Goal: Task Accomplishment & Management: Manage account settings

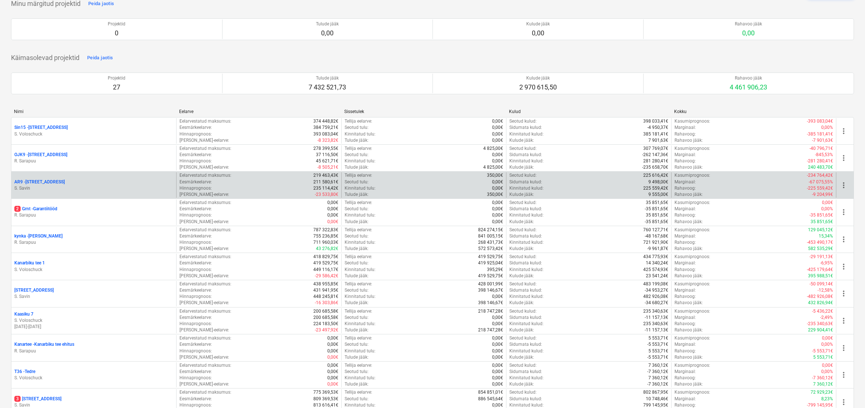
scroll to position [41, 0]
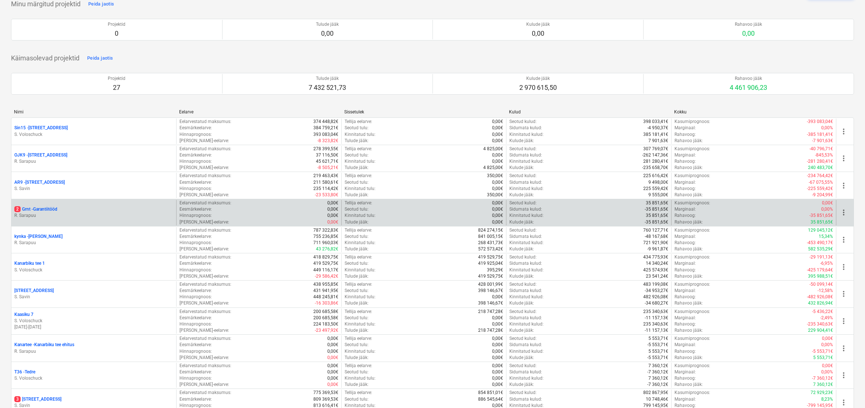
click at [43, 206] on p "2 Grnt - Garantiitööd" at bounding box center [35, 209] width 43 height 6
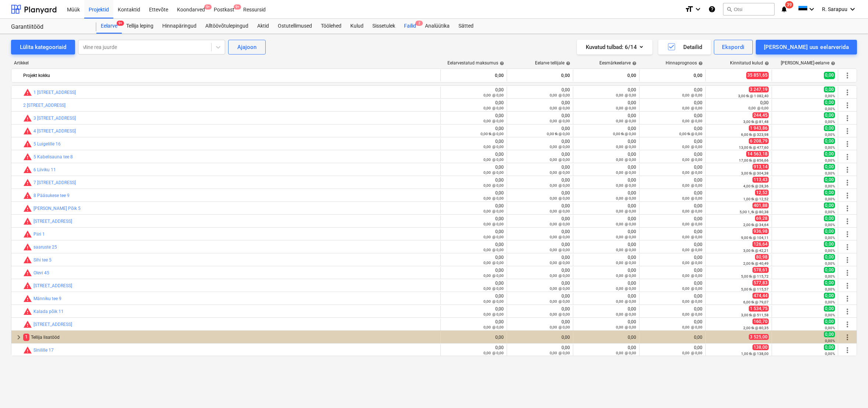
click at [413, 26] on div "Failid 2" at bounding box center [410, 26] width 21 height 15
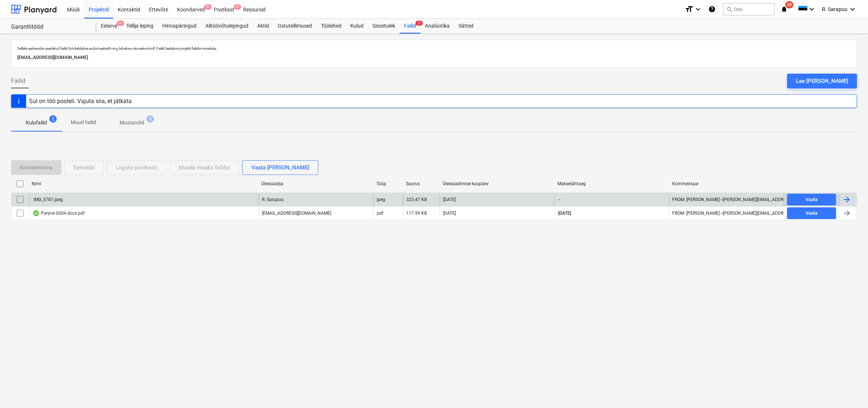
click at [47, 204] on div "IMG_5787.jpeg" at bounding box center [144, 200] width 230 height 12
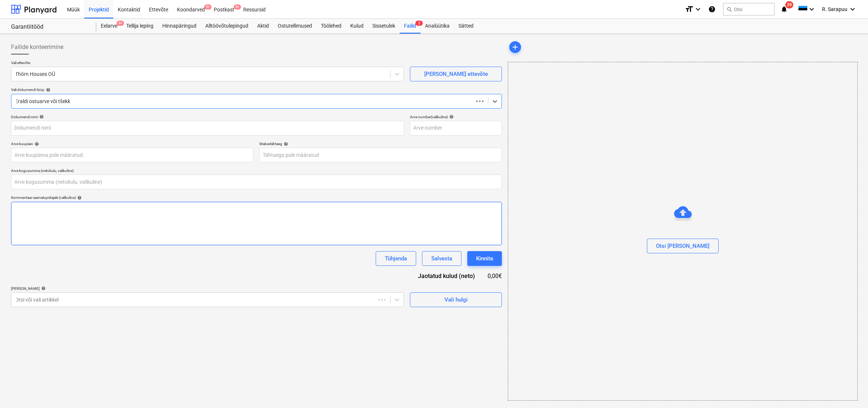
type input "0,00"
type input "IMG_5787.jpeg"
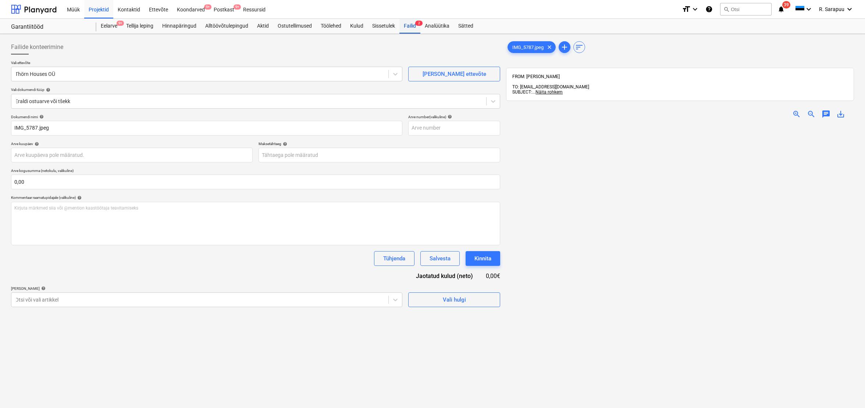
click at [418, 27] on div "Failid 2" at bounding box center [410, 26] width 21 height 15
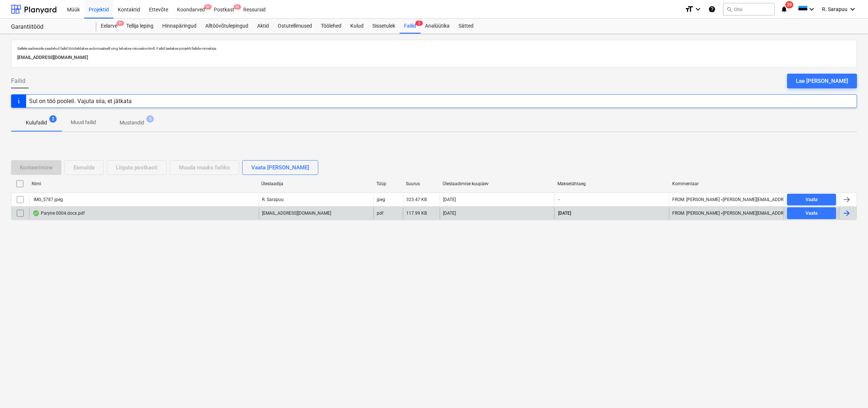
click at [65, 210] on div "Paryne 0004.docx.pdf" at bounding box center [58, 213] width 52 height 6
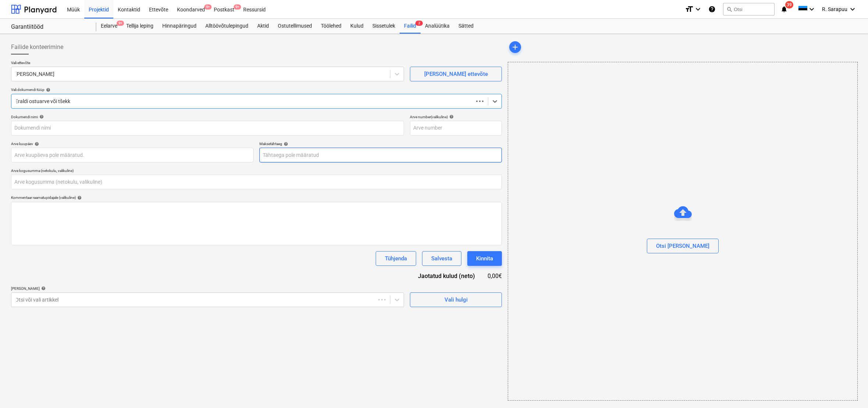
type input "0,00"
type input "00004"
type input "[DATE]"
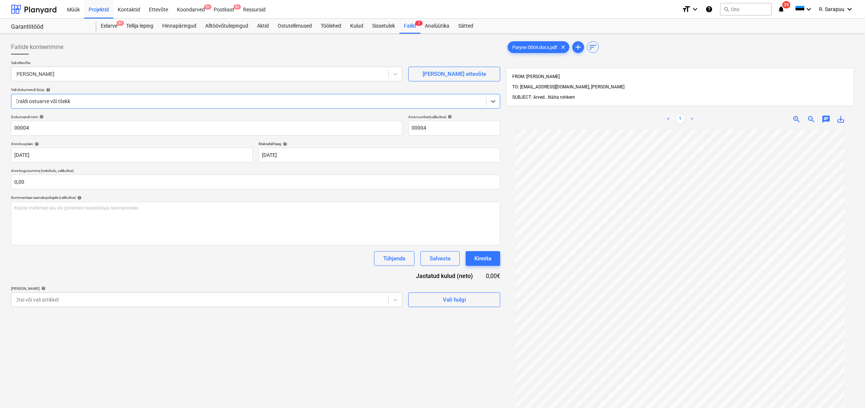
click at [562, 95] on span "Näita rohkem" at bounding box center [561, 97] width 27 height 5
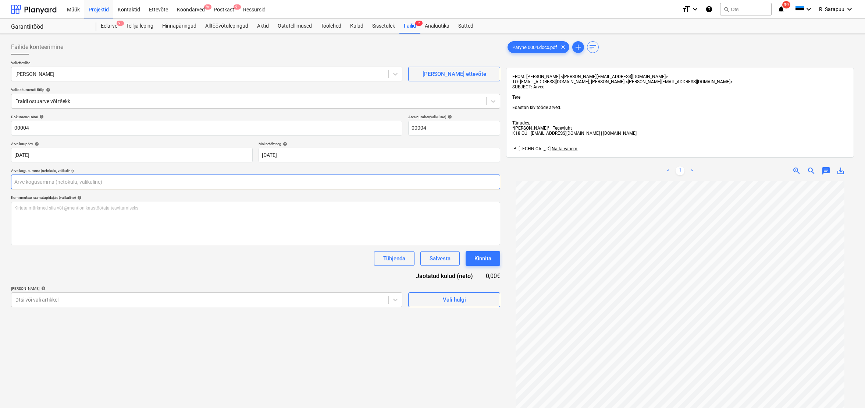
click at [159, 178] on input "text" at bounding box center [255, 181] width 489 height 15
type input "60,00"
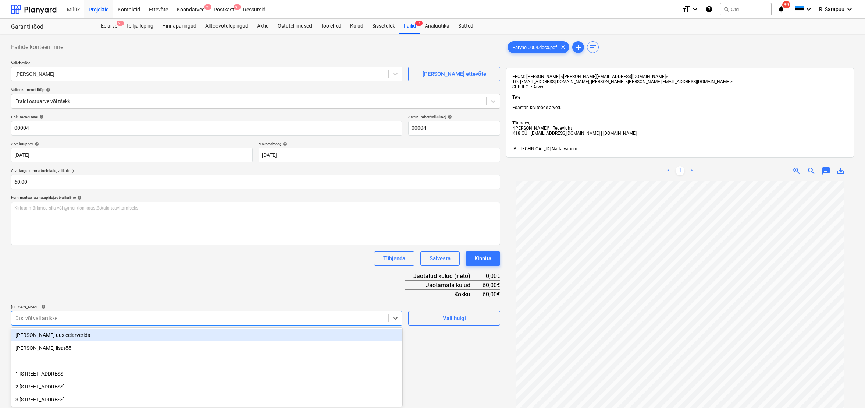
scroll to position [35, 0]
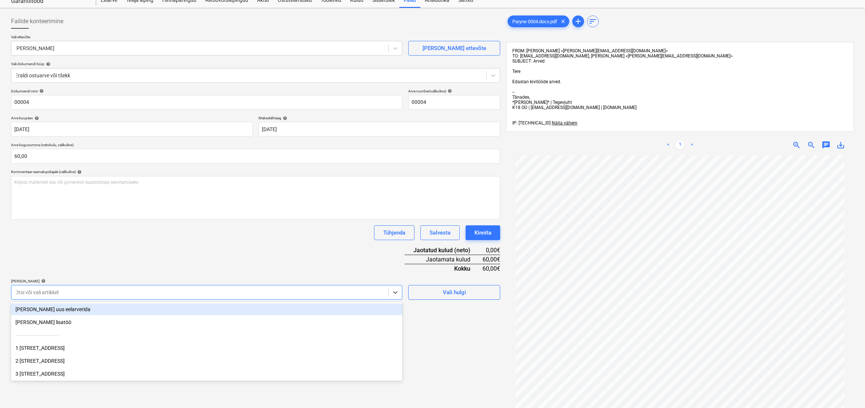
click at [221, 322] on body "Müük Projektid Kontaktid Ettevõte Koondarved 9+ Postkast 9+ Ressursid format_si…" at bounding box center [432, 178] width 865 height 408
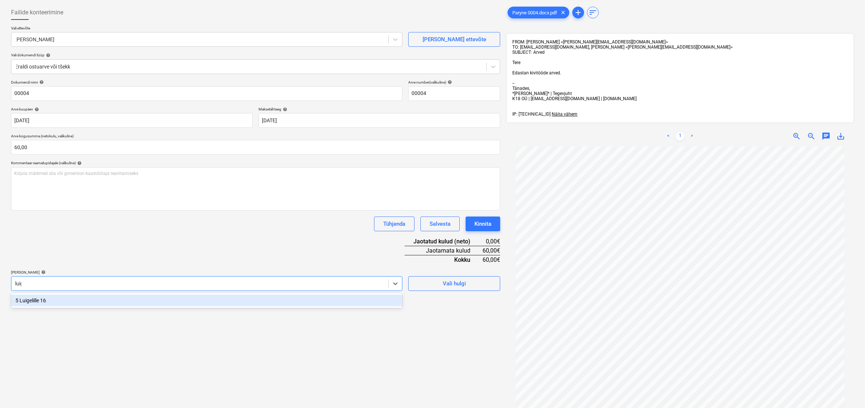
type input "luige"
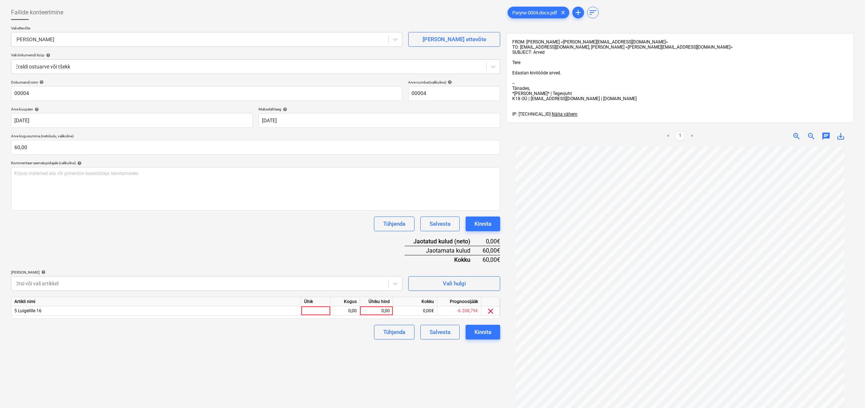
click at [241, 242] on div "Dokumendi nimi help 00004 Arve number (valikuline) help 00004 Arve kuupäev help…" at bounding box center [255, 209] width 489 height 259
click at [370, 307] on div "0,00" at bounding box center [376, 310] width 27 height 9
type input "60"
click at [283, 261] on div "Dokumendi nimi help 00004 Arve number (valikuline) help 00004 Arve kuupäev help…" at bounding box center [255, 209] width 489 height 259
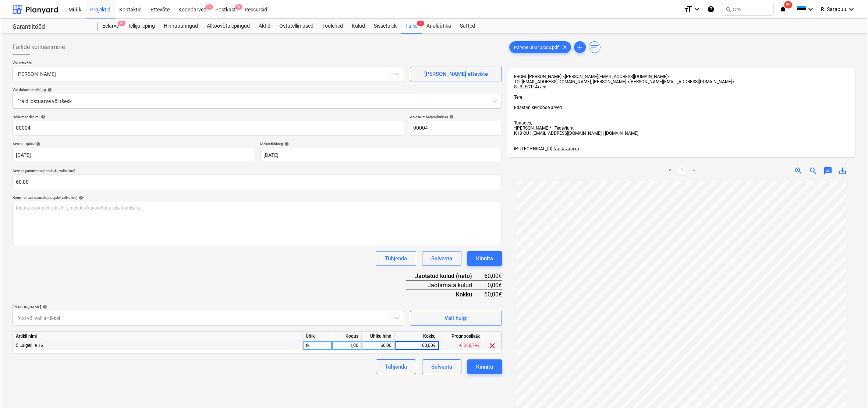
scroll to position [0, 0]
click at [484, 367] on div "Kinnita" at bounding box center [483, 367] width 17 height 10
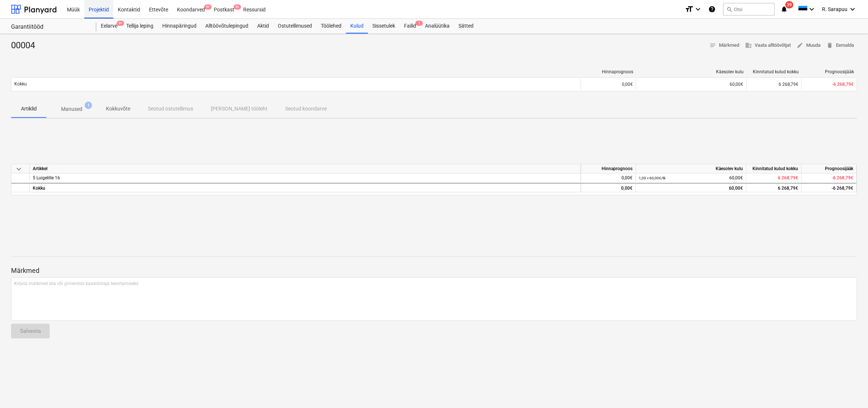
click at [104, 8] on div "Projektid" at bounding box center [98, 9] width 29 height 19
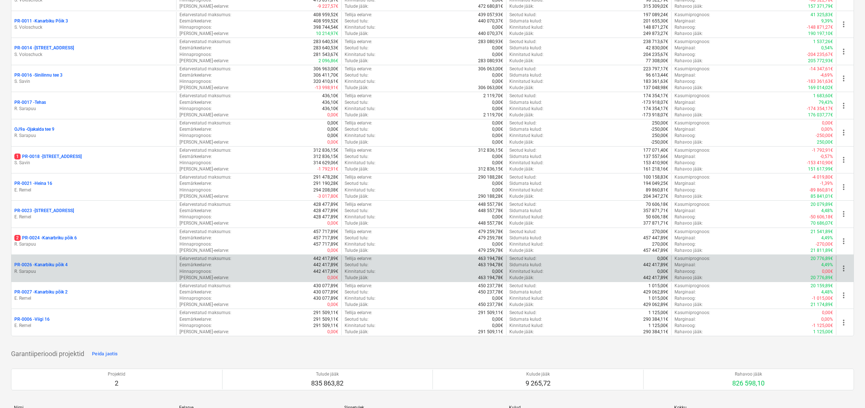
scroll to position [650, 0]
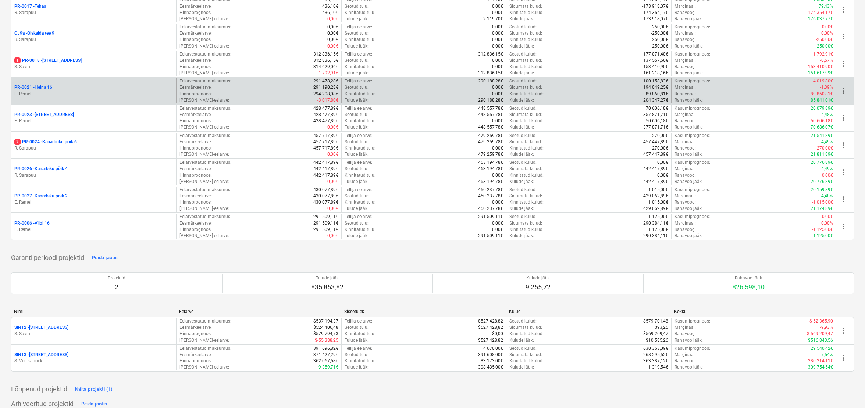
click at [28, 91] on p "E. Remel" at bounding box center [93, 94] width 159 height 6
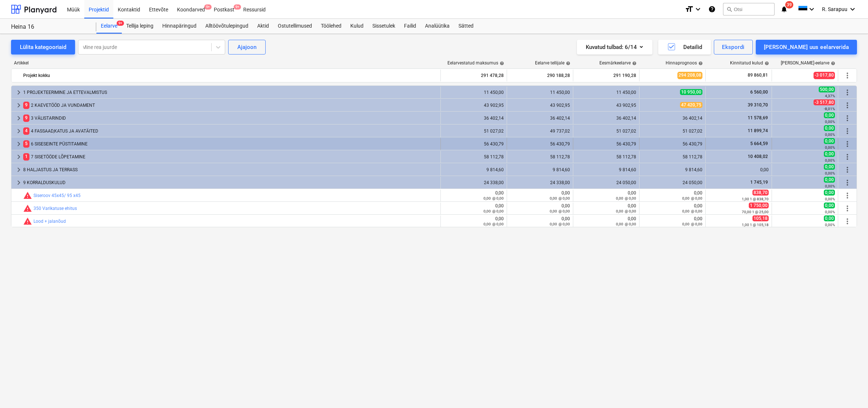
scroll to position [0, 0]
click at [23, 142] on span "keyboard_arrow_right" at bounding box center [18, 143] width 9 height 9
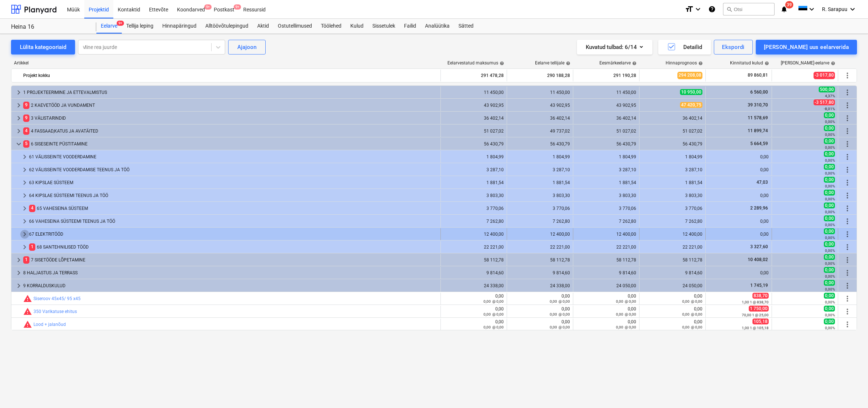
click at [26, 233] on span "keyboard_arrow_right" at bounding box center [24, 234] width 9 height 9
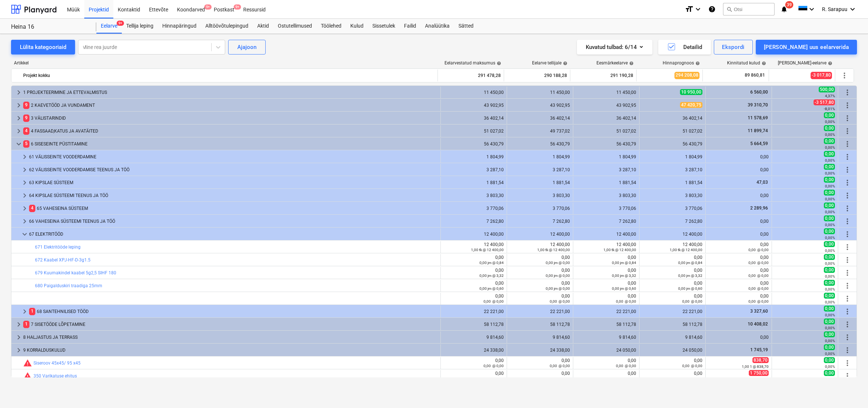
scroll to position [9, 0]
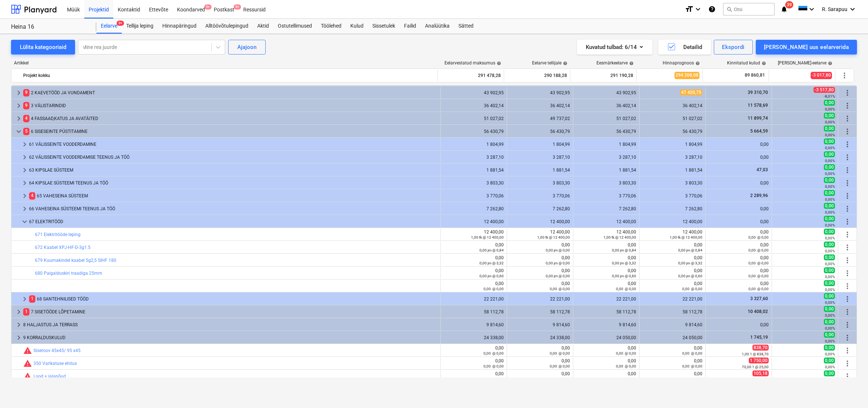
click at [24, 226] on div "keyboard_arrow_right 1 PROJEKTEERIMINE JA ETTEVALMISTUS 11 450,00 11 450,00 11 …" at bounding box center [434, 231] width 846 height 292
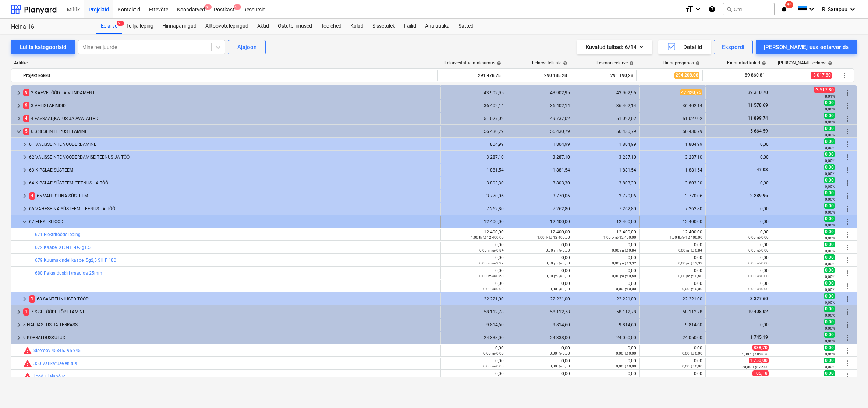
scroll to position [13, 0]
click at [26, 221] on span "keyboard_arrow_down" at bounding box center [24, 221] width 9 height 9
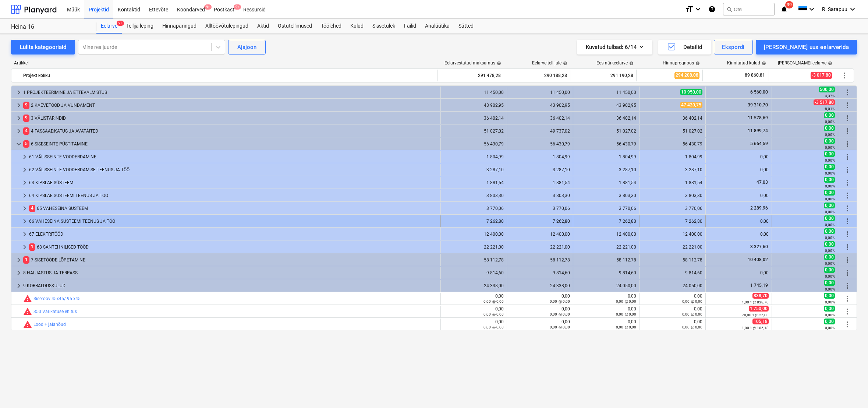
scroll to position [0, 0]
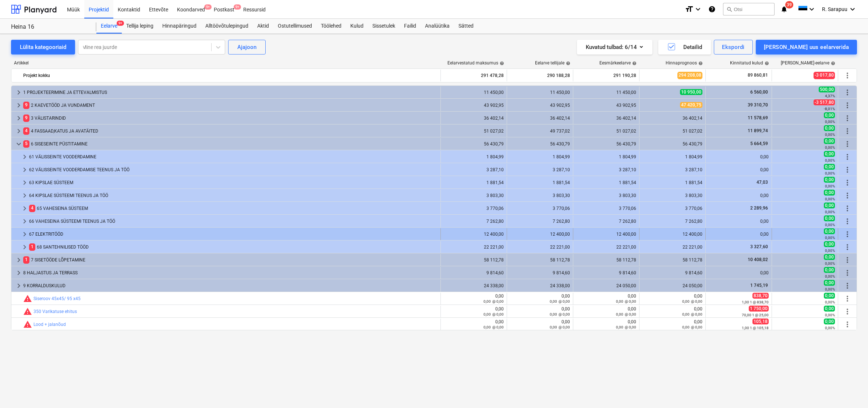
click at [38, 238] on div "67 ELEKTRITÖÖD" at bounding box center [233, 234] width 408 height 12
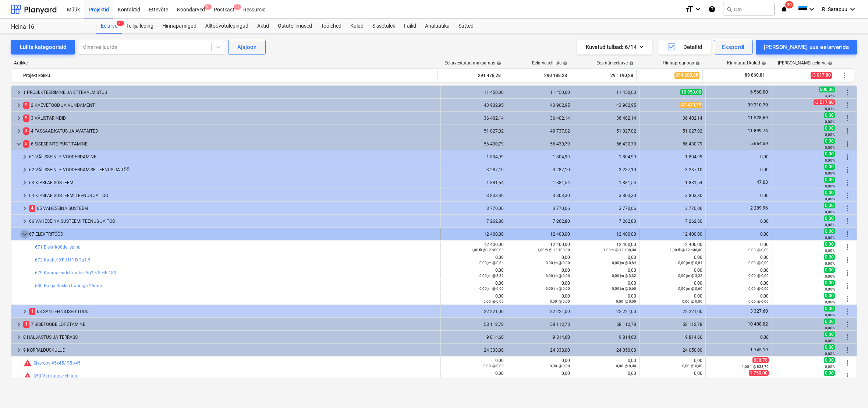
click at [26, 231] on span "keyboard_arrow_down" at bounding box center [24, 234] width 9 height 9
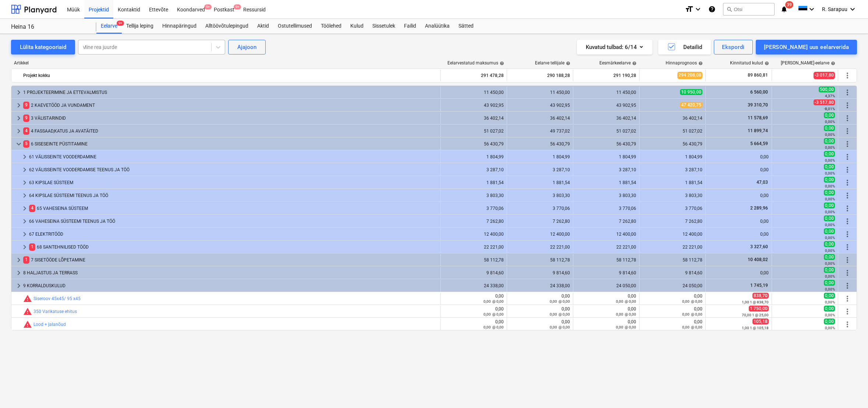
click at [206, 46] on div at bounding box center [144, 46] width 125 height 7
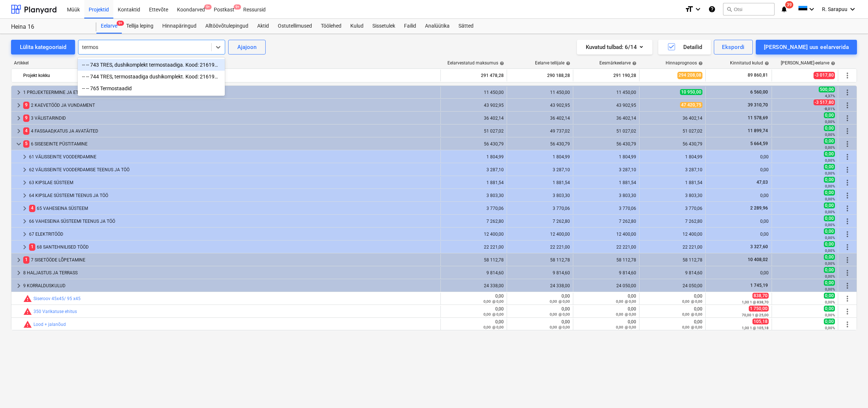
type input "termost"
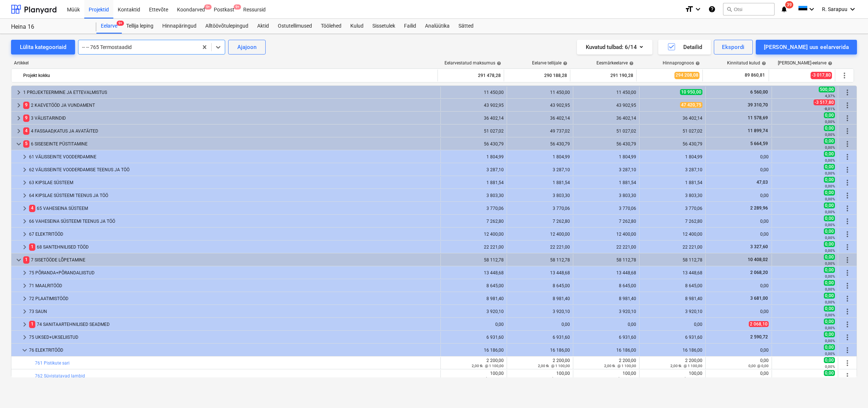
scroll to position [262, 0]
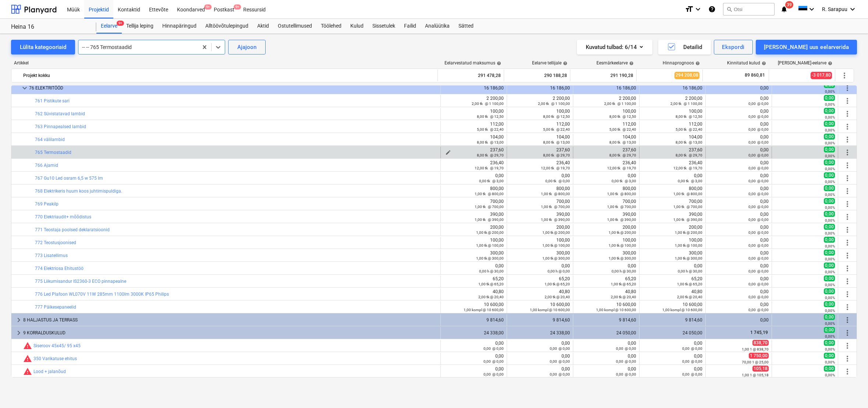
click at [445, 152] on span "edit" at bounding box center [448, 152] width 6 height 6
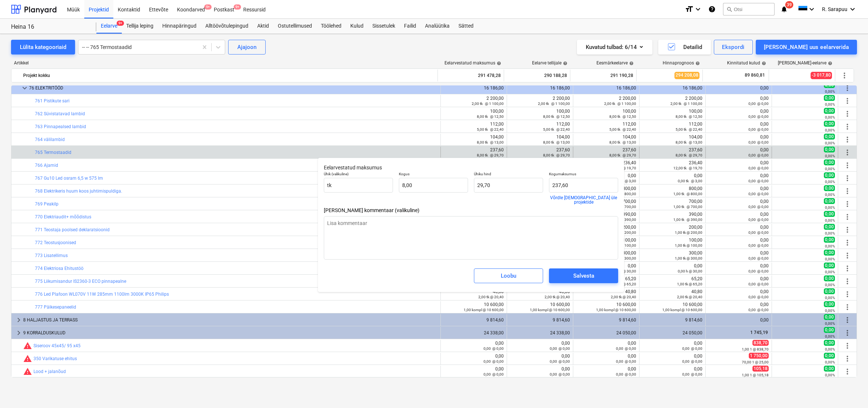
type textarea "x"
type input "8"
drag, startPoint x: 426, startPoint y: 187, endPoint x: 397, endPoint y: 188, distance: 29.1
click at [397, 188] on div "Kogus 8" at bounding box center [433, 187] width 75 height 39
type textarea "x"
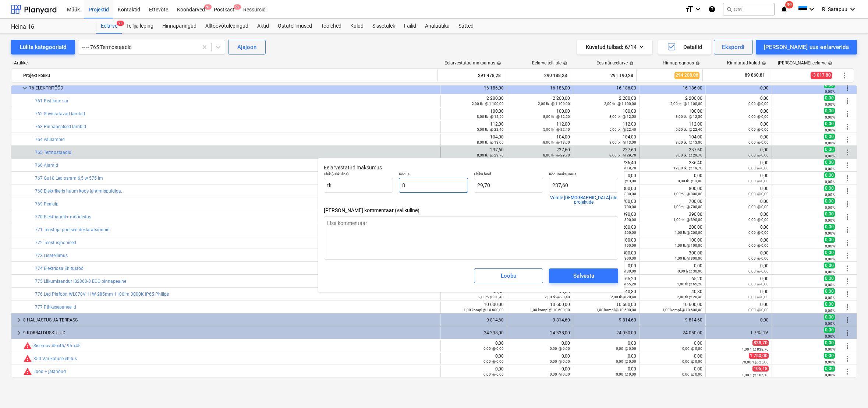
type input "1"
type input "29,70"
type input "1"
type textarea "x"
type input "1,00"
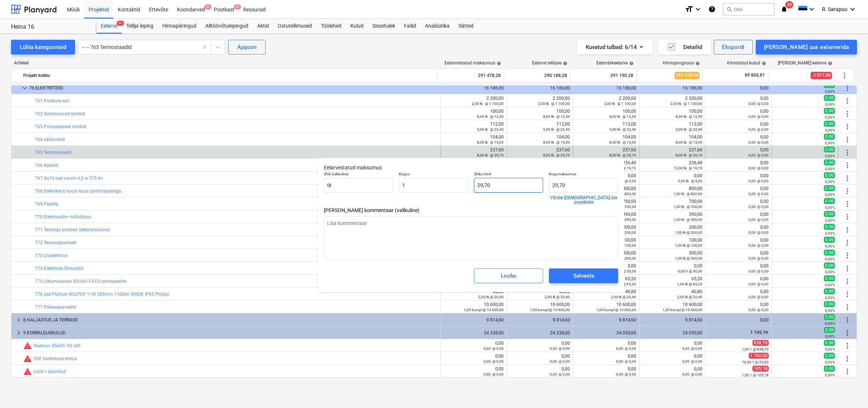
type input "29,7"
click at [502, 184] on input "29,7" at bounding box center [508, 185] width 69 height 15
drag, startPoint x: 500, startPoint y: 184, endPoint x: 468, endPoint y: 187, distance: 31.7
click at [471, 186] on div "Ühik (valikuline) [PERSON_NAME] 1,00 Ühiku hind 29,7 Kogumaksumus 29,70 Võrdle …" at bounding box center [471, 187] width 300 height 39
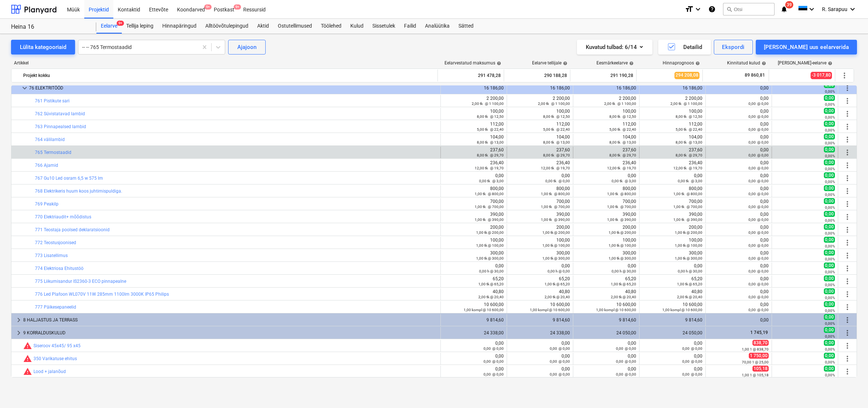
type textarea "x"
type input "1,00"
type input "29,70"
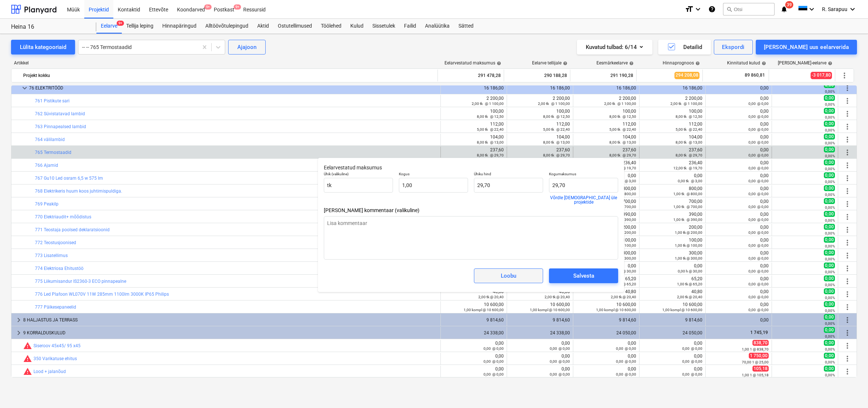
scroll to position [0, 0]
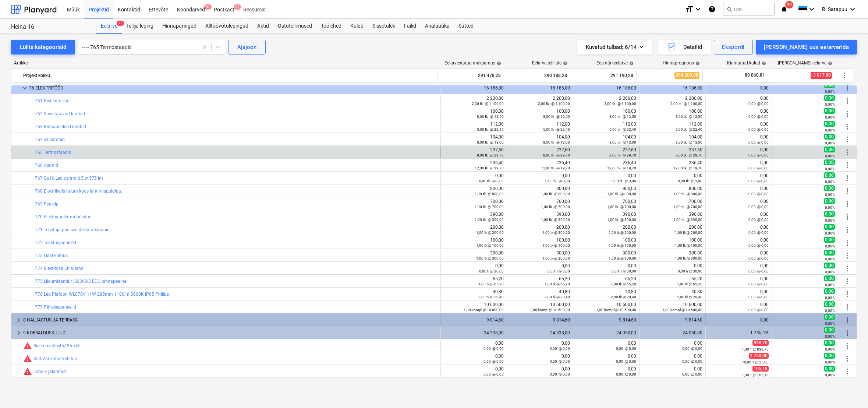
type textarea "x"
type input "1,00"
type input "29,70"
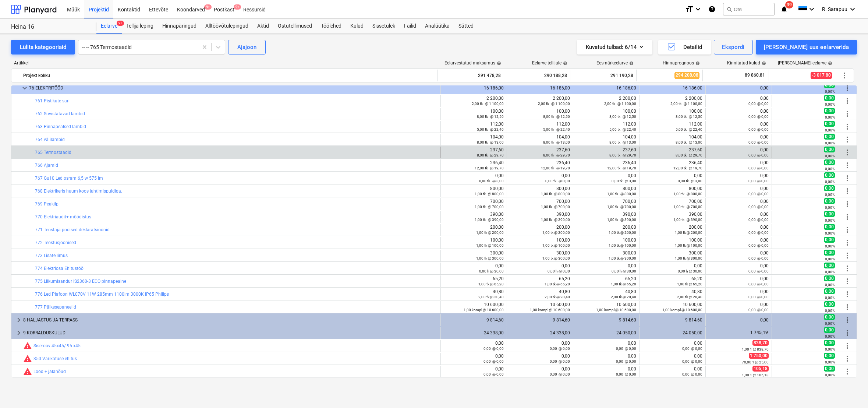
type textarea "x"
type input "1,00"
type input "29,70"
type textarea "x"
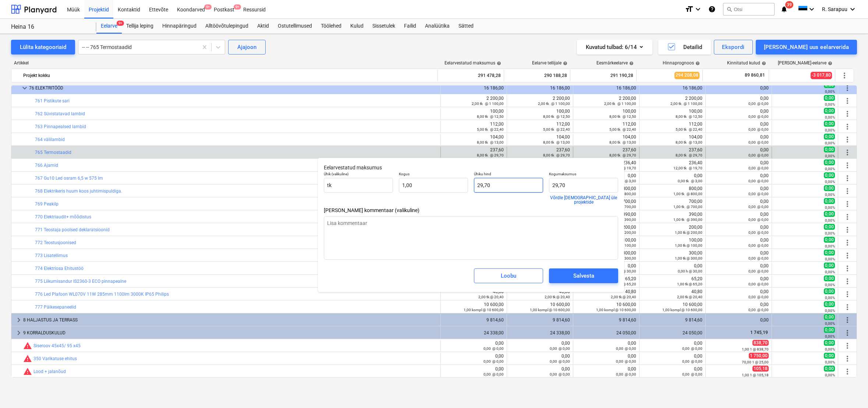
type input "29,7"
drag, startPoint x: 520, startPoint y: 188, endPoint x: 386, endPoint y: 180, distance: 134.1
click at [385, 180] on div "Ühik (valikuline) [PERSON_NAME] 1,00 Ühiku hind 29,7 Kogumaksumus 29,70 Võrdle …" at bounding box center [471, 187] width 300 height 39
type textarea "x"
type input "7"
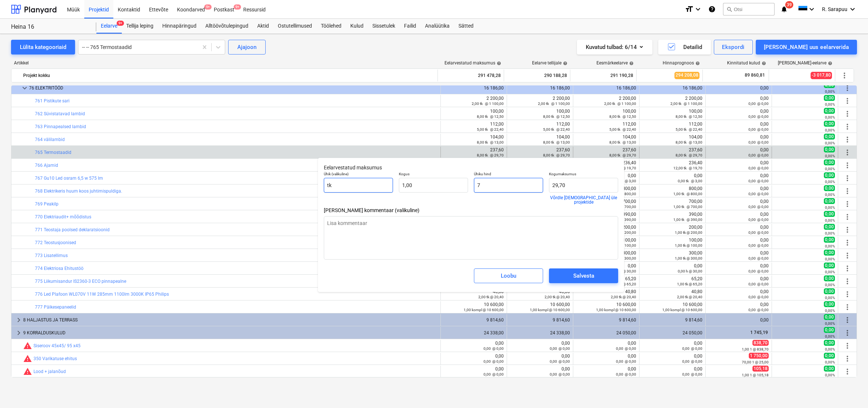
type input "7,00"
type textarea "x"
type input "79"
type input "79,00"
type textarea "x"
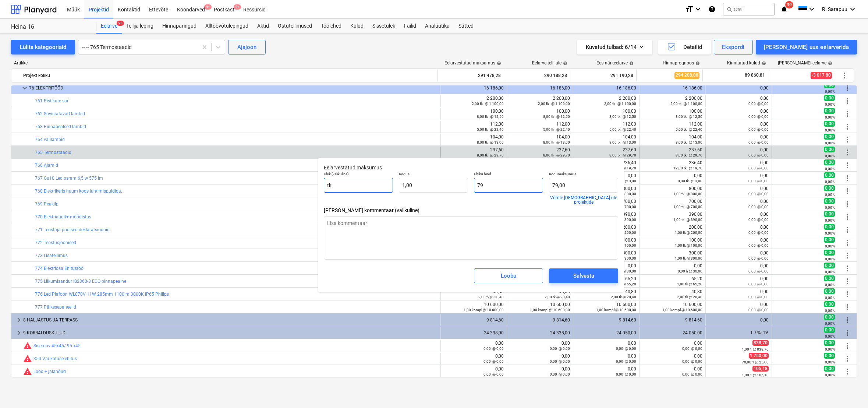
type input "790"
type input "790,00"
type textarea "x"
type input "79"
type input "79,00"
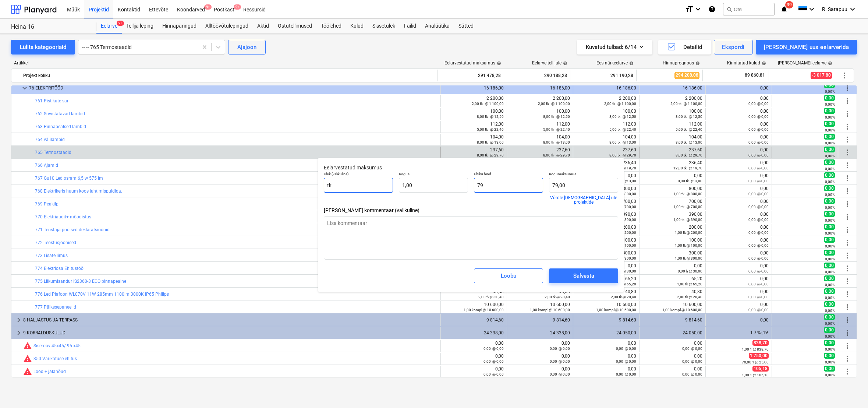
type textarea "x"
type input "791"
type input "791,00"
type input "791"
type textarea "x"
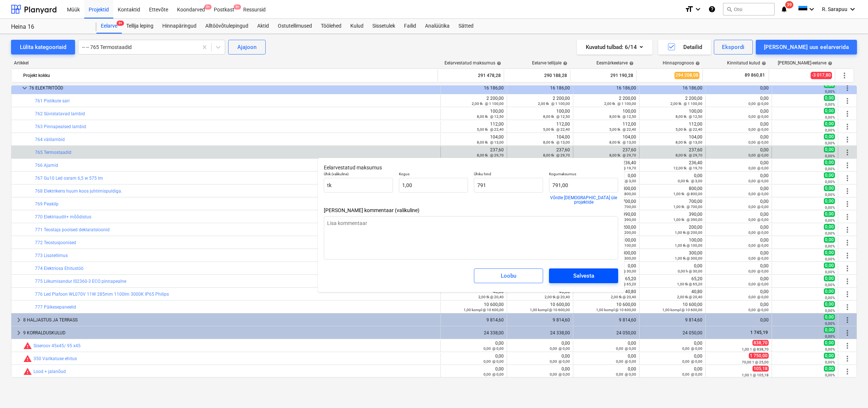
type input "791,00"
click at [588, 271] on div "Salvesta" at bounding box center [583, 276] width 21 height 10
type textarea "x"
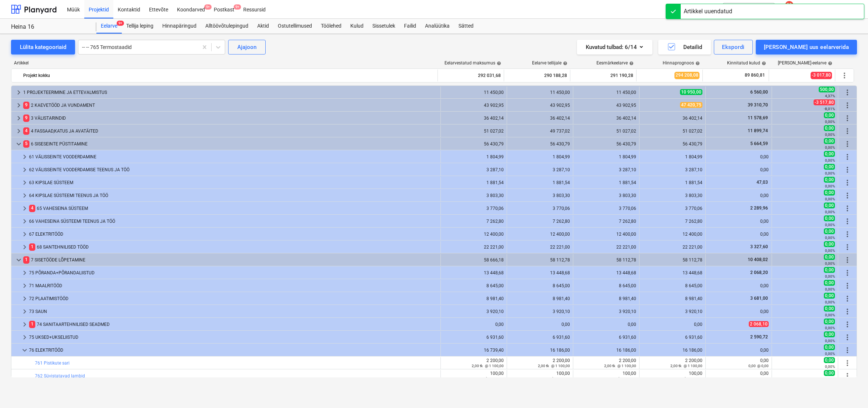
scroll to position [262, 0]
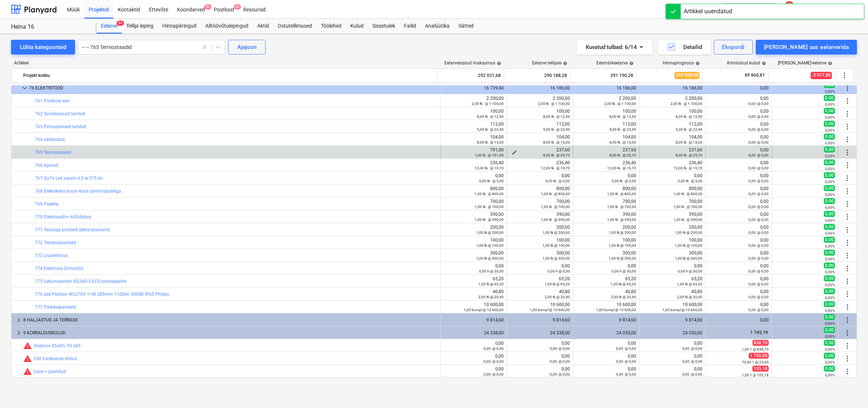
click at [512, 153] on div "8,00 tk @ 29,70" at bounding box center [540, 154] width 60 height 5
click at [512, 151] on span "edit" at bounding box center [514, 152] width 6 height 6
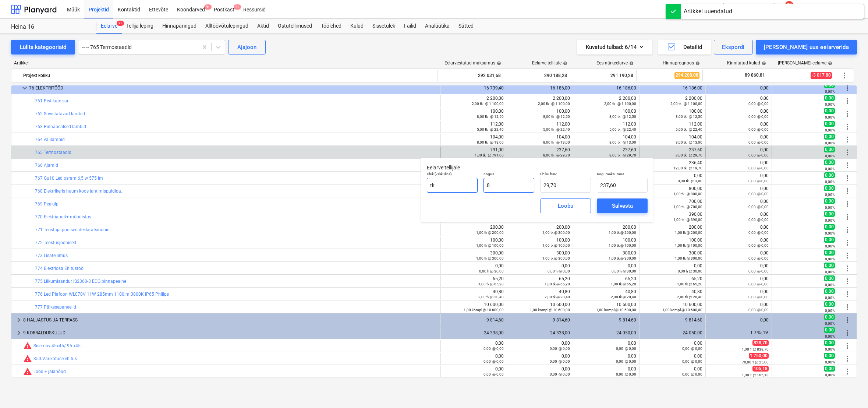
drag, startPoint x: 499, startPoint y: 184, endPoint x: 456, endPoint y: 181, distance: 43.5
click at [454, 182] on div "Ühik (valikuline) [PERSON_NAME] 8 Ühiku hind 29,70 Kogumaksumus 237,60" at bounding box center [537, 181] width 227 height 27
type input "1"
type input "29,70"
type input "1,00"
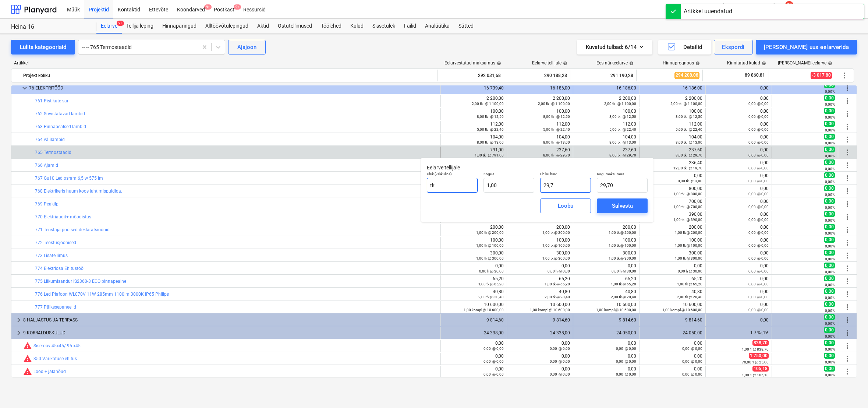
type input "7"
type input "7,00"
type input "79"
type input "79,00"
type input "791"
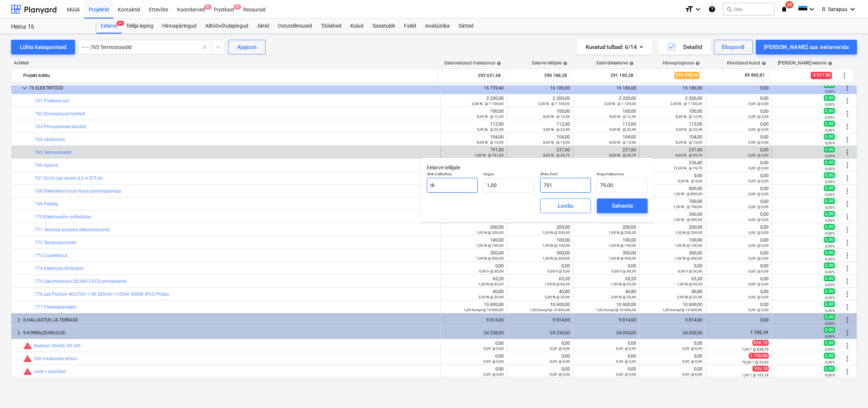
type input "791,00"
click at [631, 209] on div "Salvesta" at bounding box center [622, 206] width 21 height 10
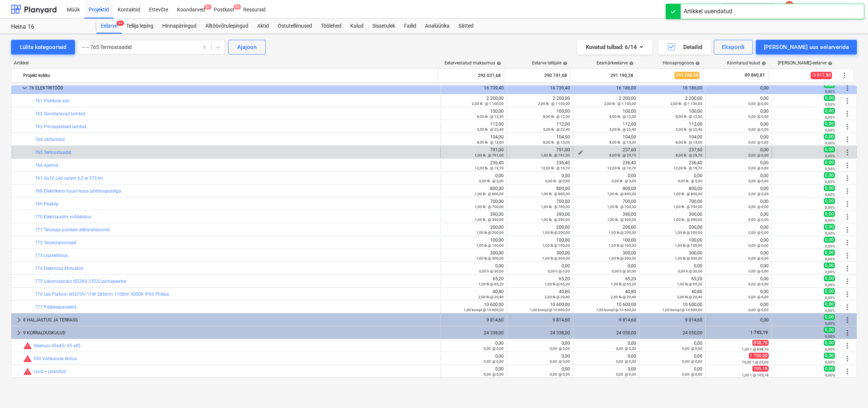
click at [578, 149] on button "edit" at bounding box center [580, 152] width 9 height 9
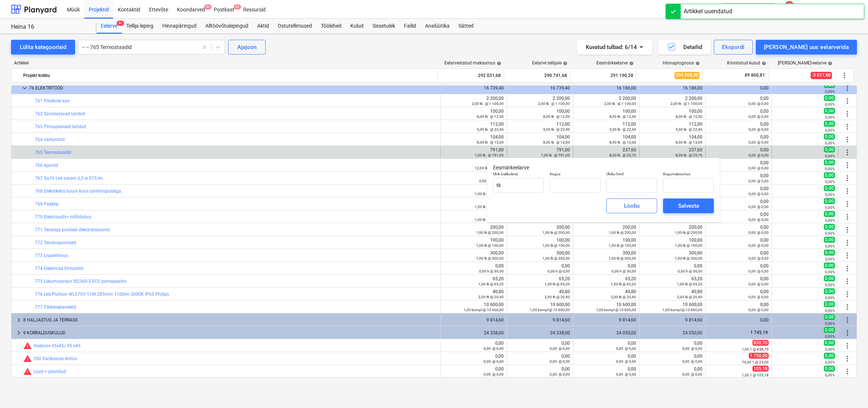
type input "8,00"
type input "29,70"
type input "237,60"
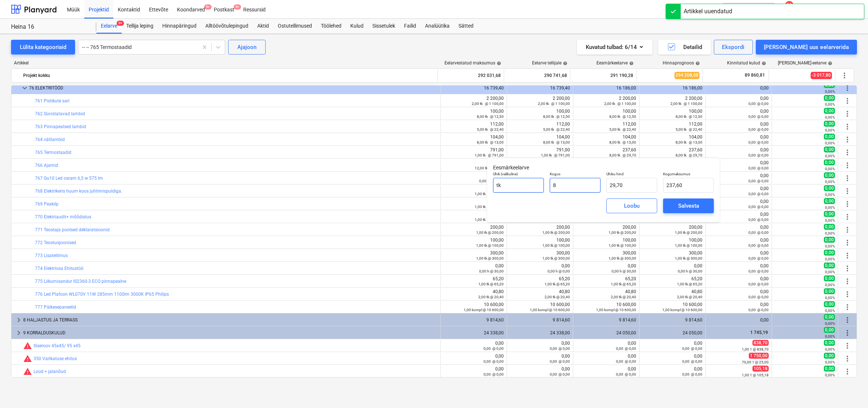
drag, startPoint x: 594, startPoint y: 185, endPoint x: 537, endPoint y: 184, distance: 57.0
click at [537, 184] on div "Ühik (valikuline) [PERSON_NAME] 8 Ühiku hind 29,70 Kogumaksumus 237,60" at bounding box center [603, 181] width 227 height 27
type input "1"
type input "29,70"
type input "1,00"
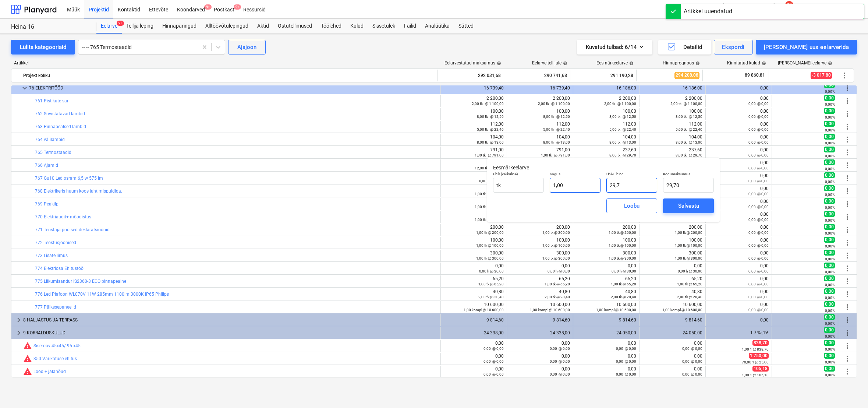
drag, startPoint x: 636, startPoint y: 187, endPoint x: 586, endPoint y: 185, distance: 50.8
click at [588, 185] on div "Ühik (valikuline) [PERSON_NAME] 1,00 Ühiku hind 29,7 Kogumaksumus 29,70" at bounding box center [603, 181] width 227 height 27
type input "7"
type input "7,00"
type input "79"
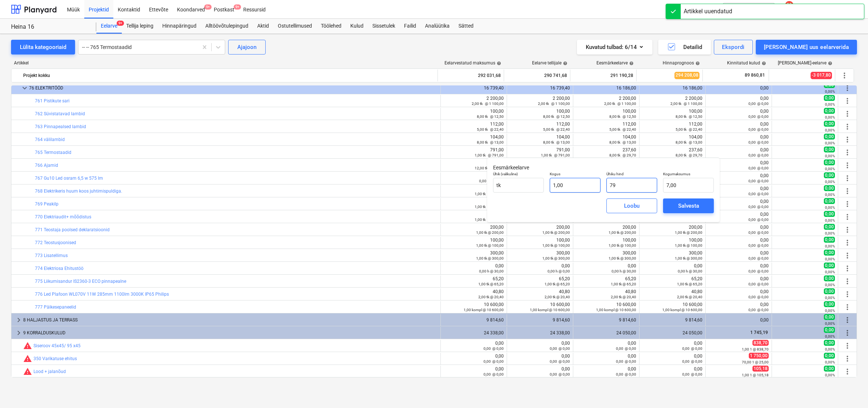
type input "79,00"
type input "791"
type input "791,00"
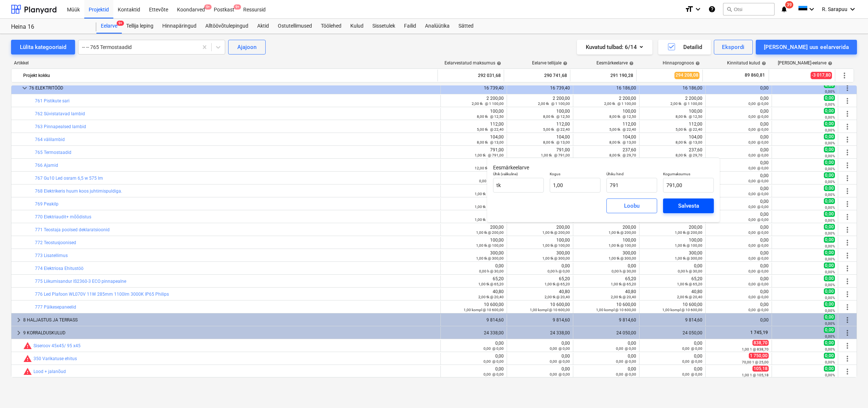
type input "791,00"
click at [703, 208] on span "Salvesta" at bounding box center [688, 206] width 33 height 10
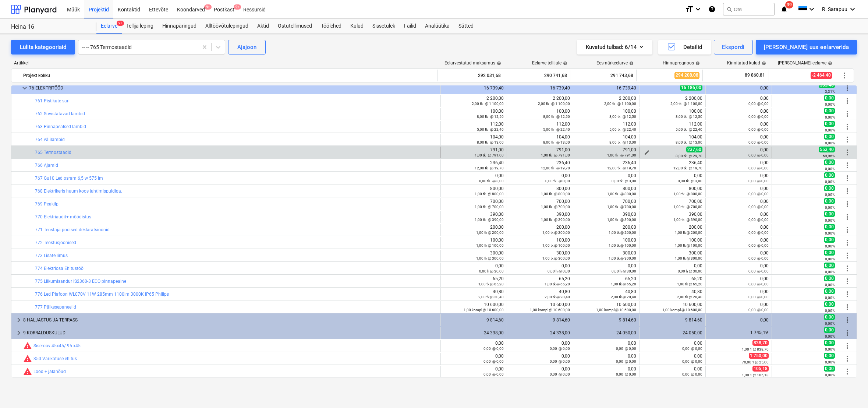
scroll to position [0, 0]
click at [644, 151] on span "edit" at bounding box center [647, 152] width 6 height 6
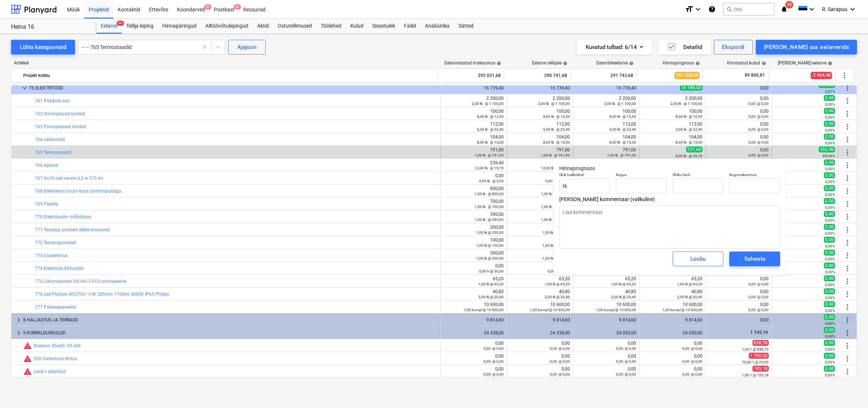
type textarea "x"
type input "8,00"
type input "29,70"
type input "237,60"
type input "8"
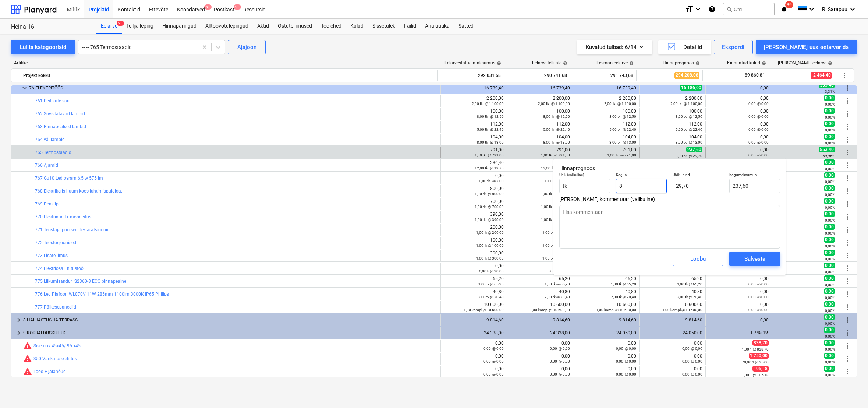
drag, startPoint x: 662, startPoint y: 187, endPoint x: 556, endPoint y: 181, distance: 105.7
click at [557, 181] on div "Ühik (valikuline) [PERSON_NAME] 8 Ühiku hind 29,70 Kogumaksumus 237,60" at bounding box center [669, 182] width 227 height 27
type textarea "x"
type input "1"
type input "29,70"
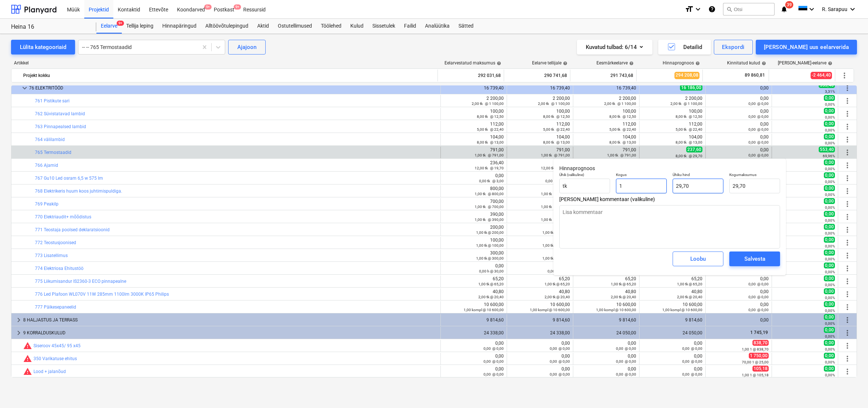
type input "1"
type textarea "x"
type input "1,00"
type input "29,7"
type textarea "x"
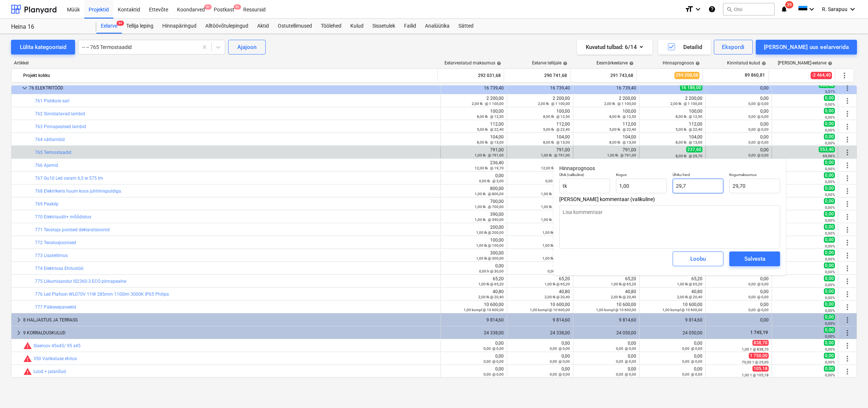
type input "7"
type input "7,00"
type textarea "x"
type input "79"
type input "79,00"
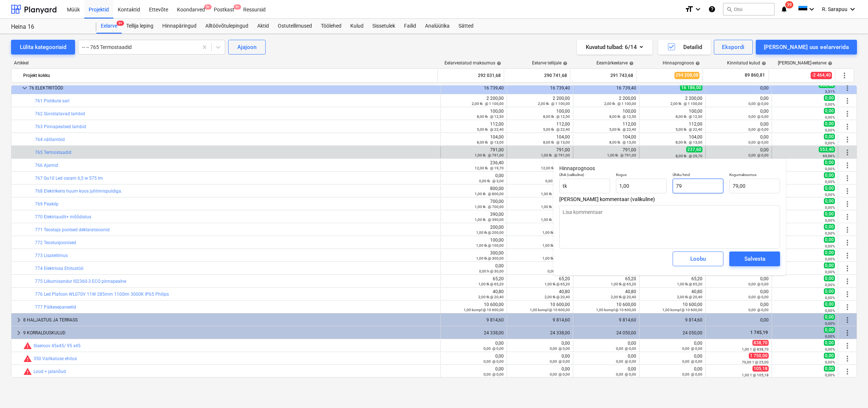
type textarea "x"
type input "791"
type input "791,00"
type input "791"
type textarea "x"
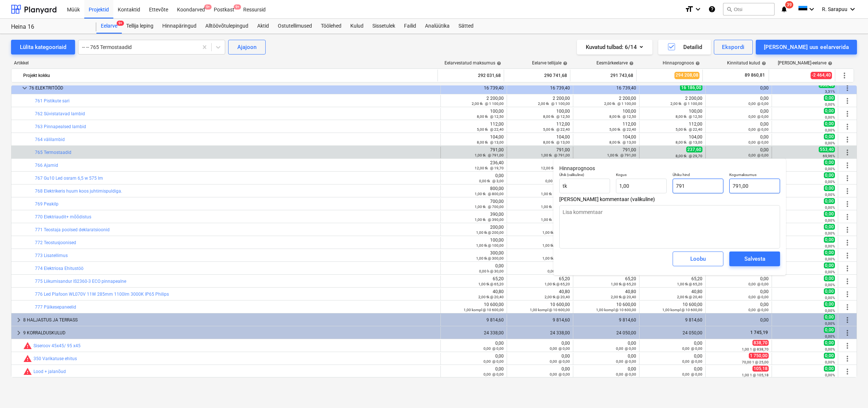
type input "791,00"
type input "791"
type textarea "x"
type input "791,00"
click at [767, 257] on span "Salvesta" at bounding box center [754, 259] width 33 height 10
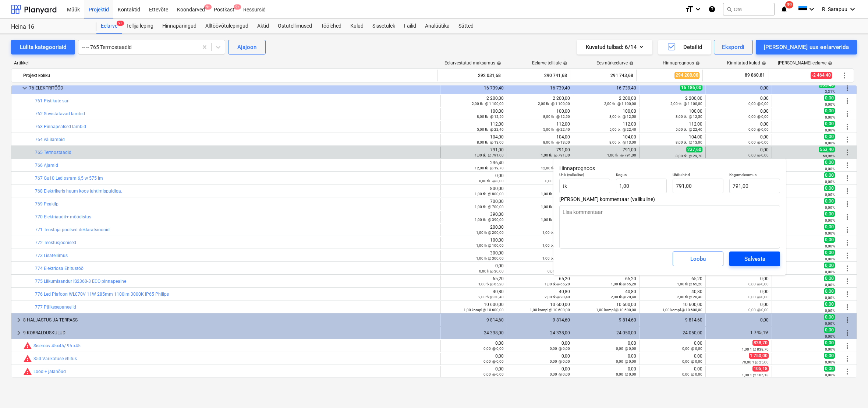
type textarea "x"
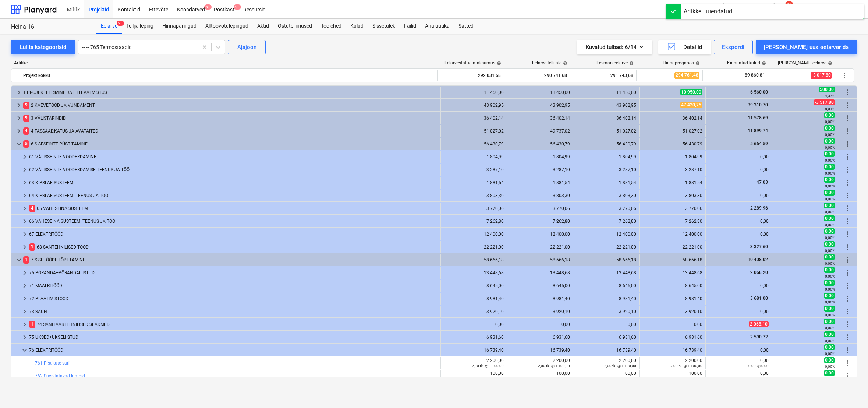
scroll to position [262, 0]
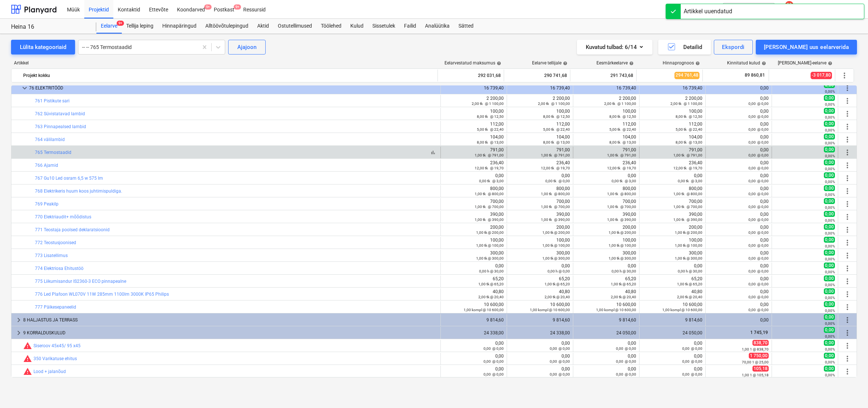
click at [259, 152] on div "bar_chart 765 Termostaadid" at bounding box center [236, 152] width 402 height 5
click at [54, 150] on link "765 Termostaadid" at bounding box center [53, 152] width 36 height 5
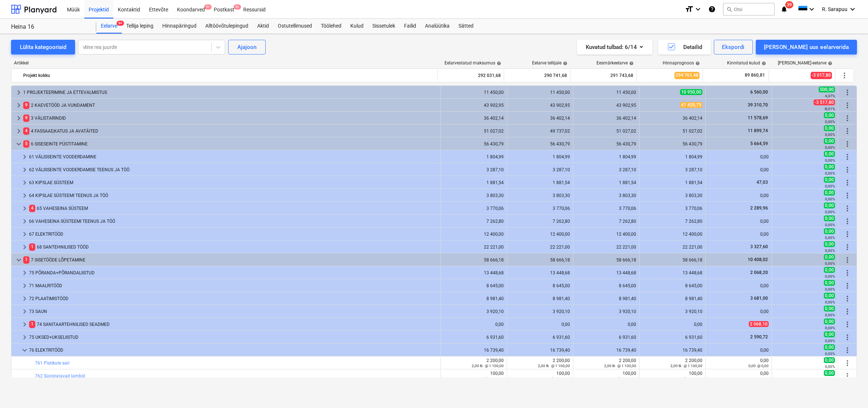
scroll to position [262, 0]
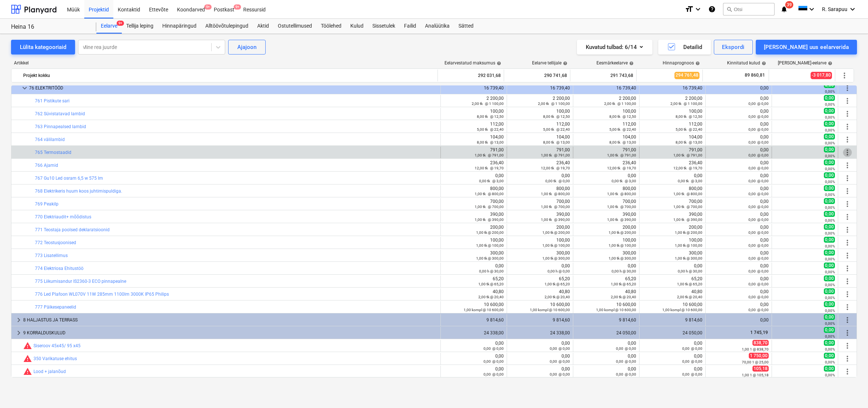
click at [845, 152] on span "more_vert" at bounding box center [847, 152] width 9 height 9
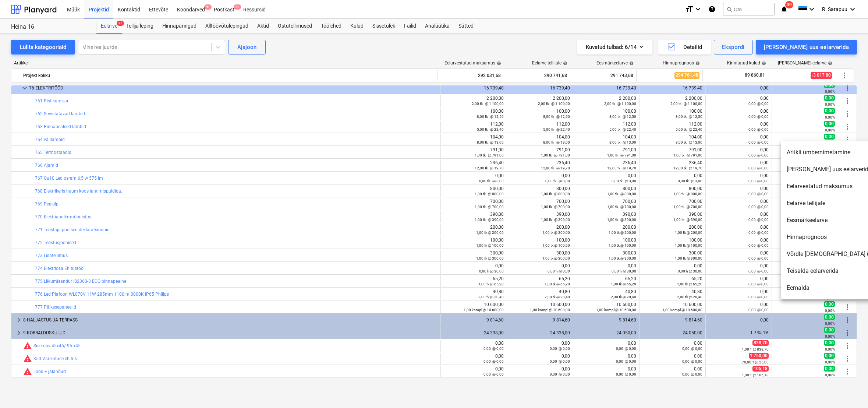
click at [832, 154] on li "Artikli ümbernimetamine" at bounding box center [844, 152] width 127 height 17
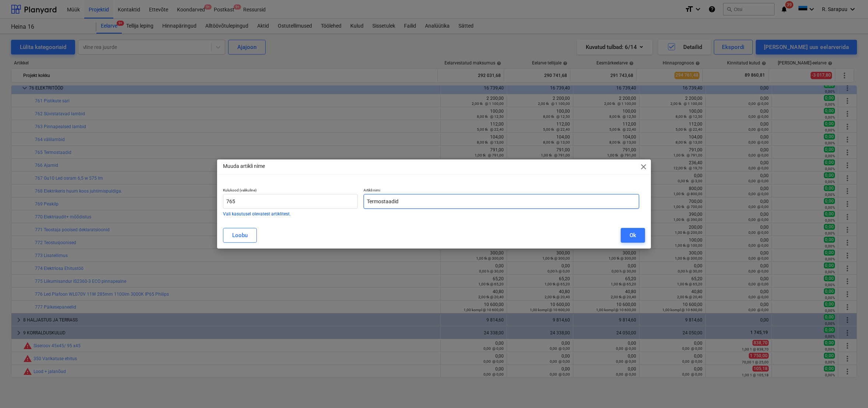
drag, startPoint x: 423, startPoint y: 199, endPoint x: 421, endPoint y: 196, distance: 4.1
click at [423, 199] on input "Termostaadid" at bounding box center [501, 201] width 276 height 15
type input "Termostaadid ( VAHETATUD [PERSON_NAME] VASTU KLIENDI SOOVIL)"
click at [638, 235] on button "Ok" at bounding box center [633, 235] width 24 height 15
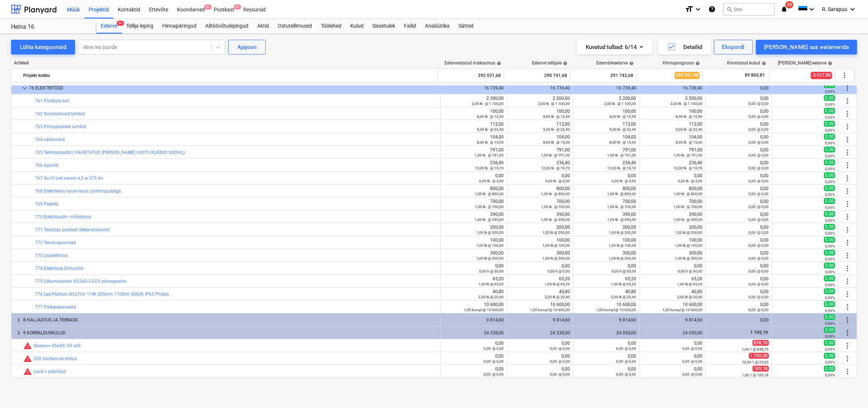
click at [67, 6] on div "Müük" at bounding box center [74, 9] width 22 height 19
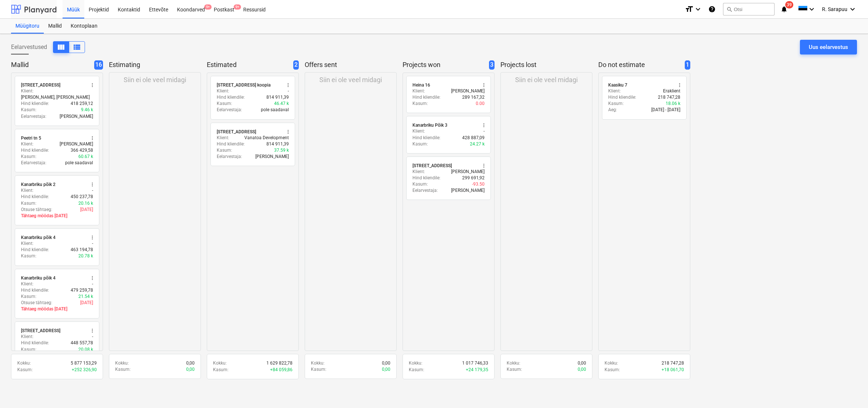
click at [40, 11] on div at bounding box center [34, 9] width 46 height 18
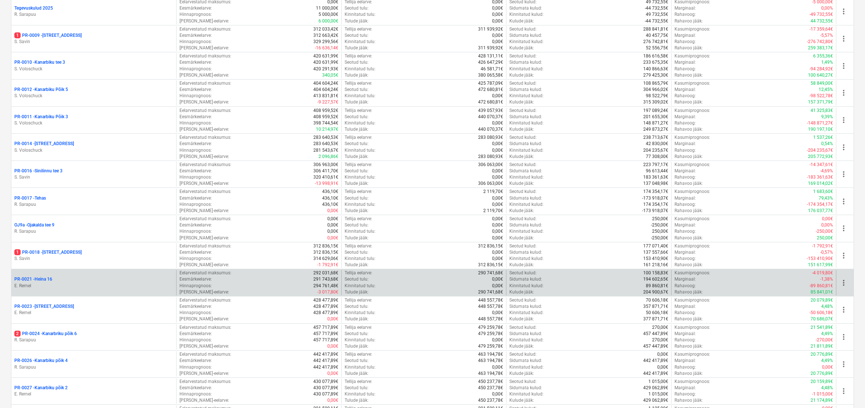
scroll to position [457, 0]
